Goal: Transaction & Acquisition: Obtain resource

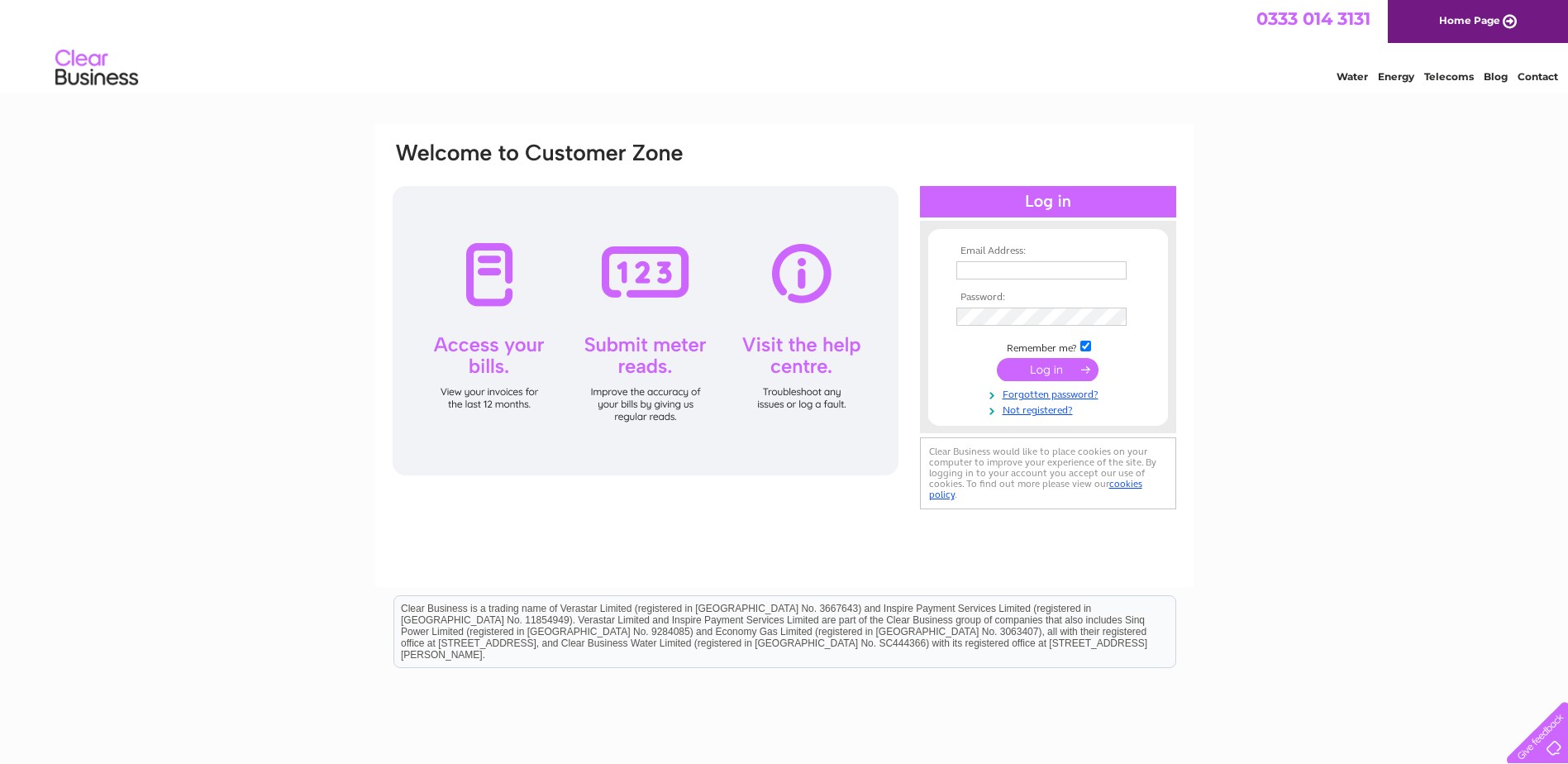
type input "derek@a1automotive.co.uk"
click at [1064, 366] on input "submit" at bounding box center [1047, 370] width 102 height 23
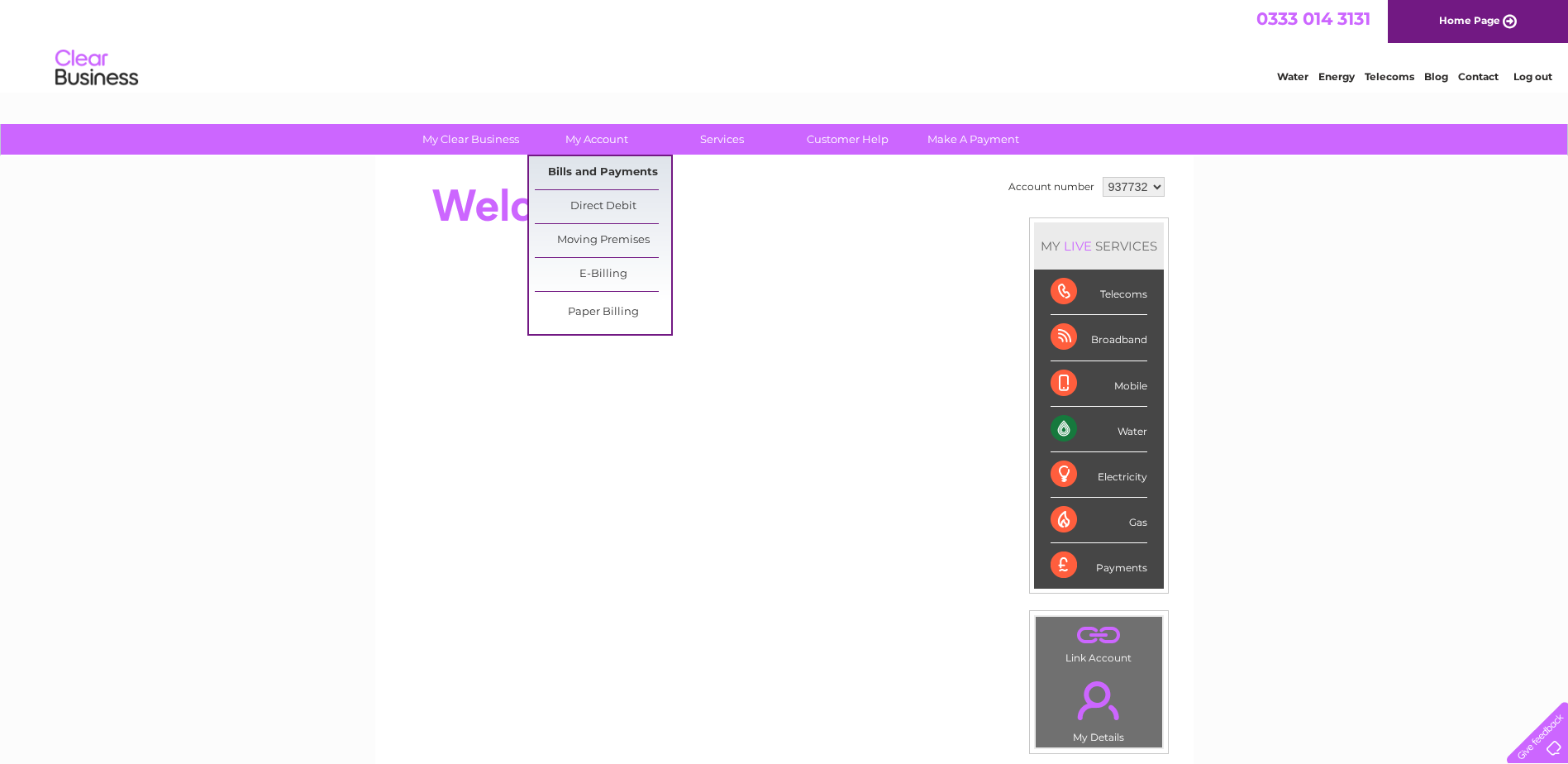
click at [615, 176] on link "Bills and Payments" at bounding box center [602, 173] width 136 height 33
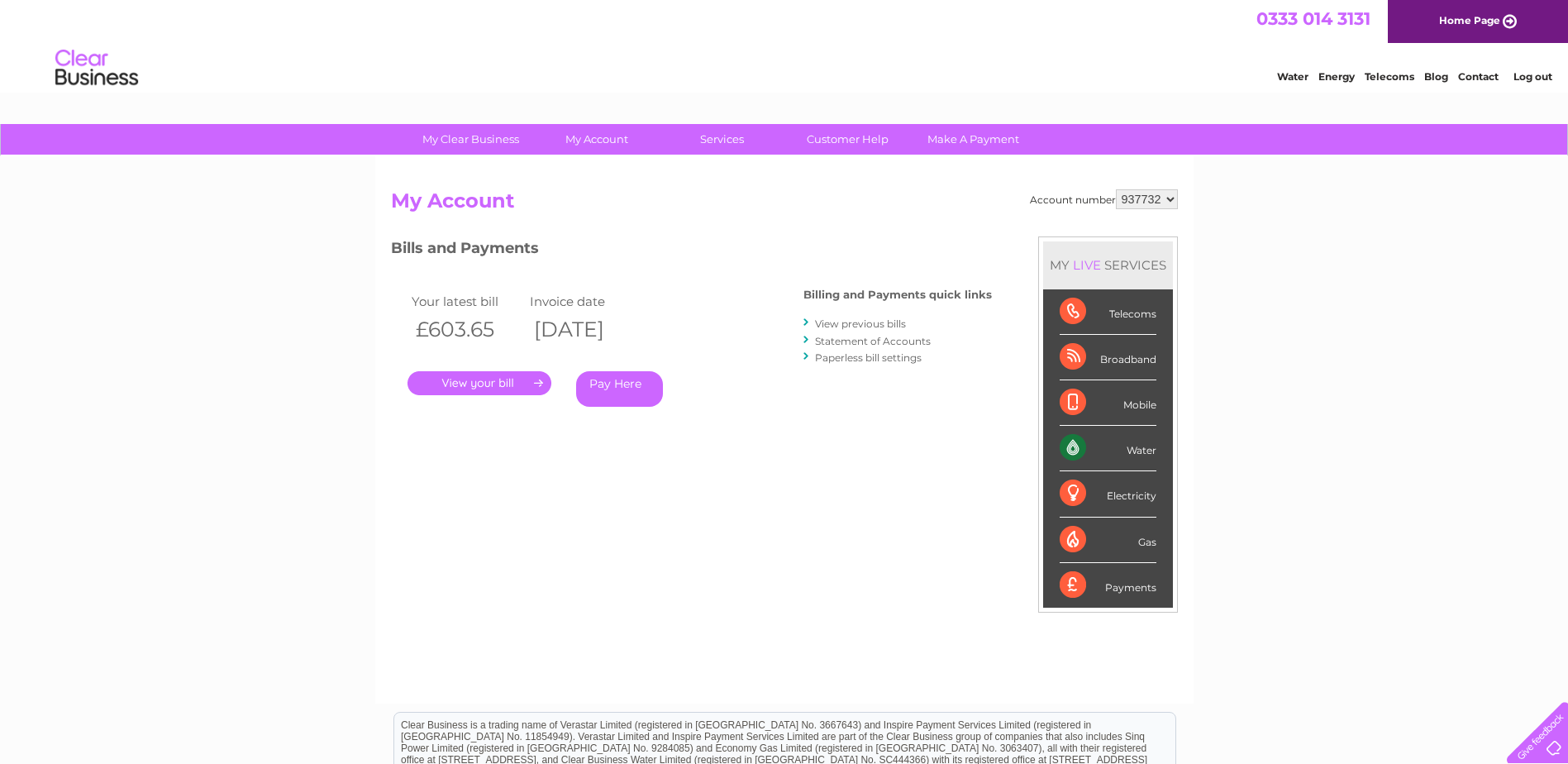
click at [503, 372] on link "." at bounding box center [479, 383] width 144 height 24
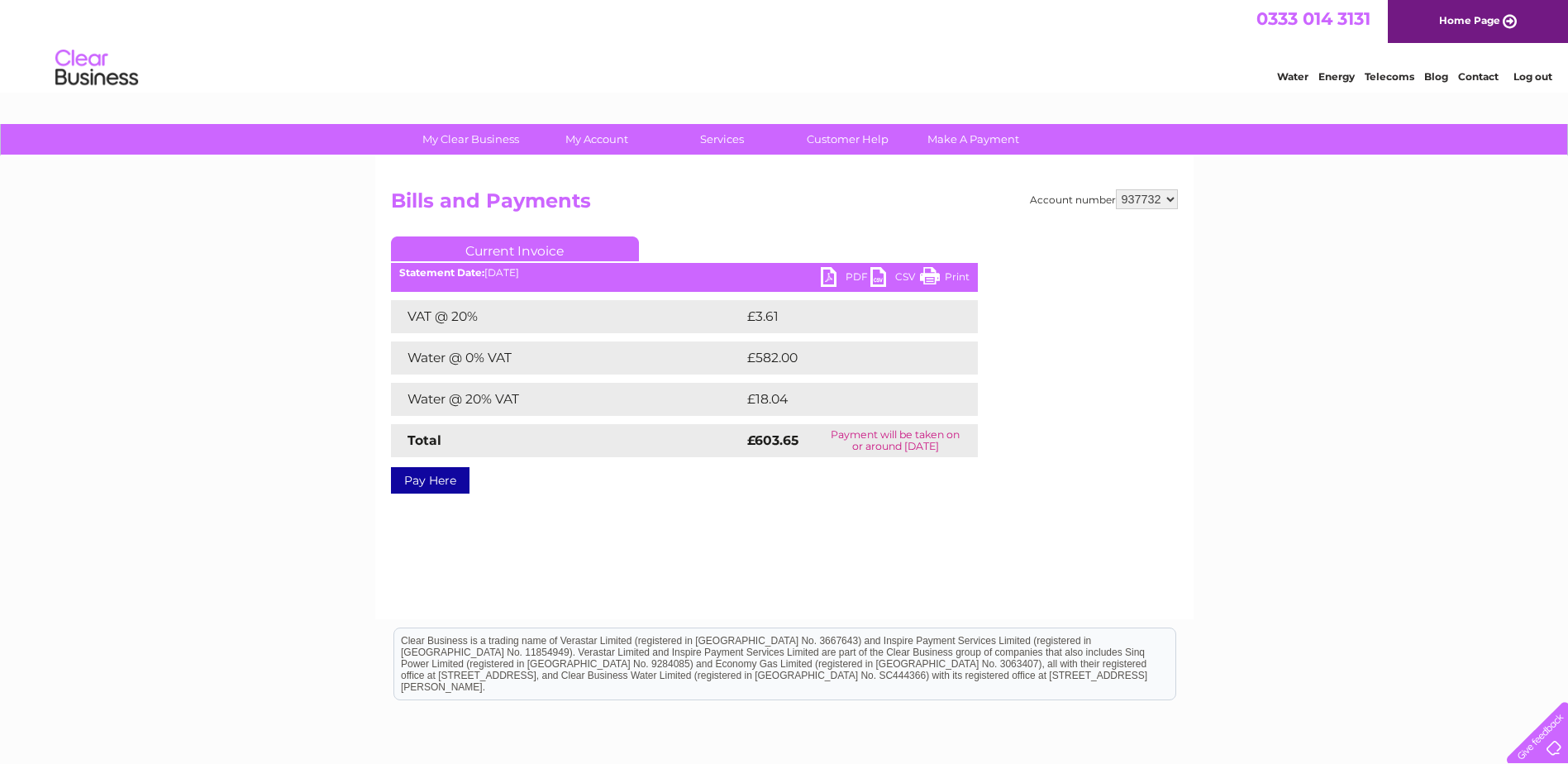
click at [836, 275] on link "PDF" at bounding box center [845, 278] width 49 height 24
click at [1140, 202] on select "937732 938668" at bounding box center [1147, 199] width 62 height 20
select select "938668"
click at [1116, 190] on select "937732 938668" at bounding box center [1147, 199] width 62 height 20
click at [834, 278] on link "PDF" at bounding box center [845, 278] width 49 height 24
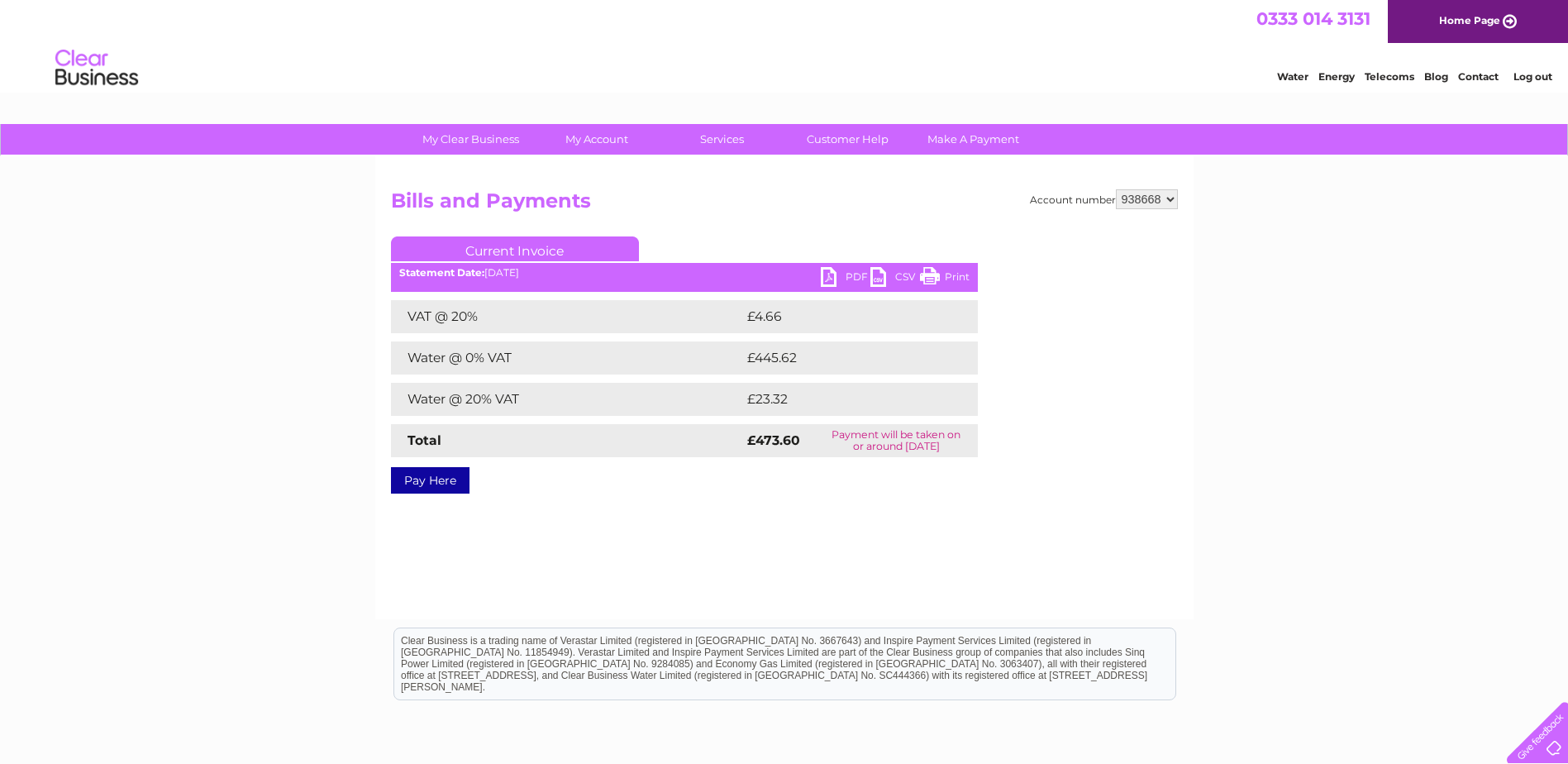
click at [1531, 77] on link "Log out" at bounding box center [1532, 76] width 39 height 12
